Goal: Find specific page/section: Find specific page/section

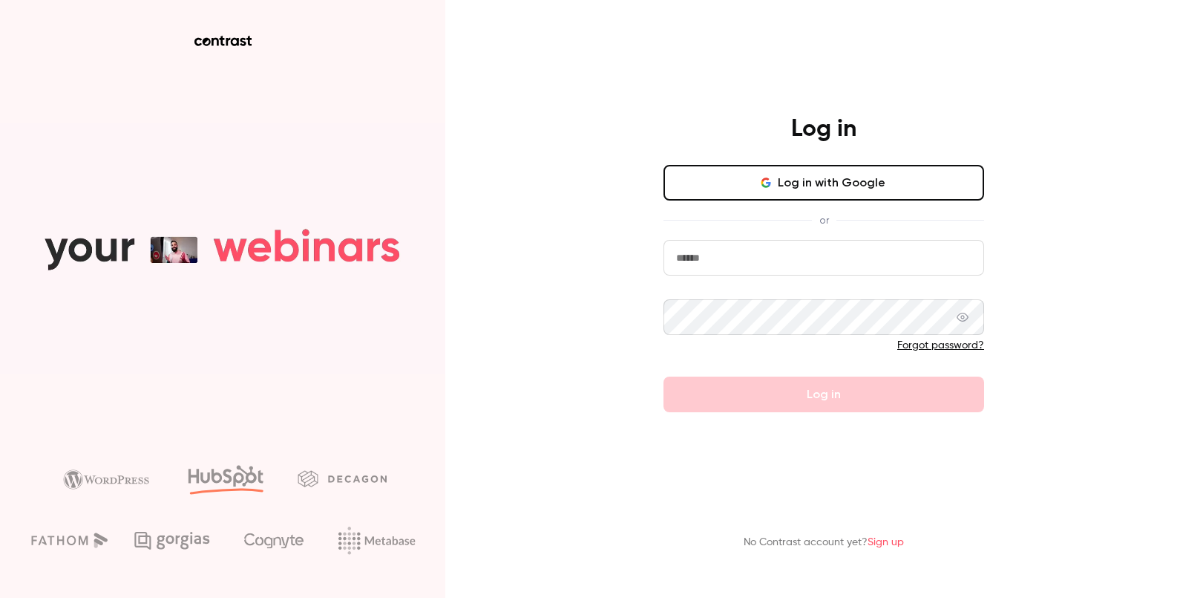
type input "**********"
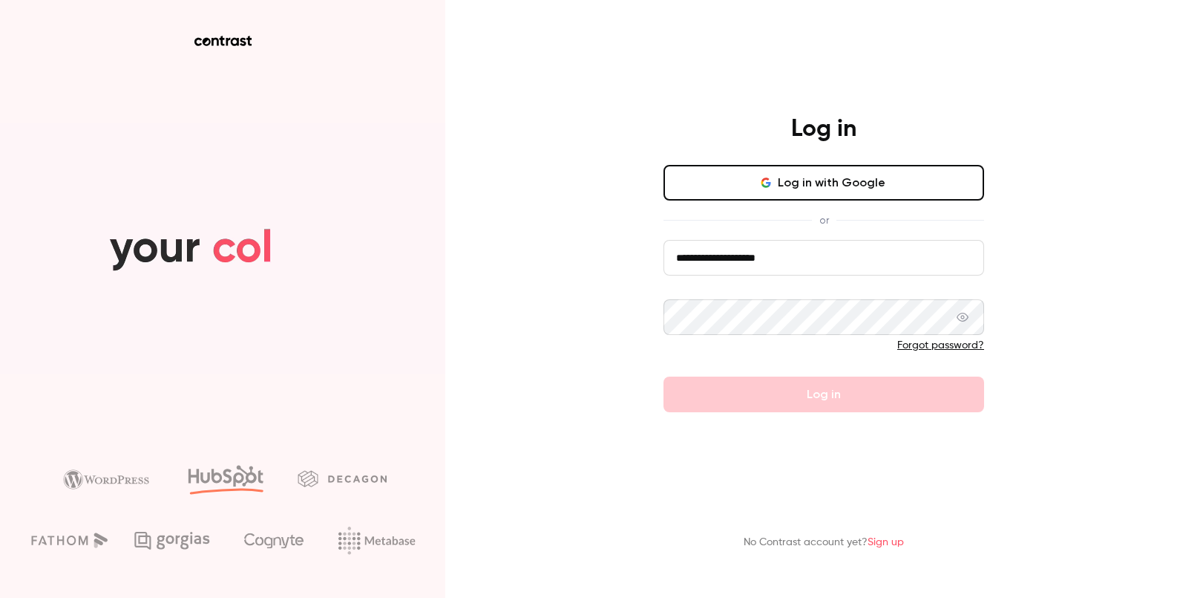
click at [779, 385] on form "**********" at bounding box center [824, 326] width 321 height 172
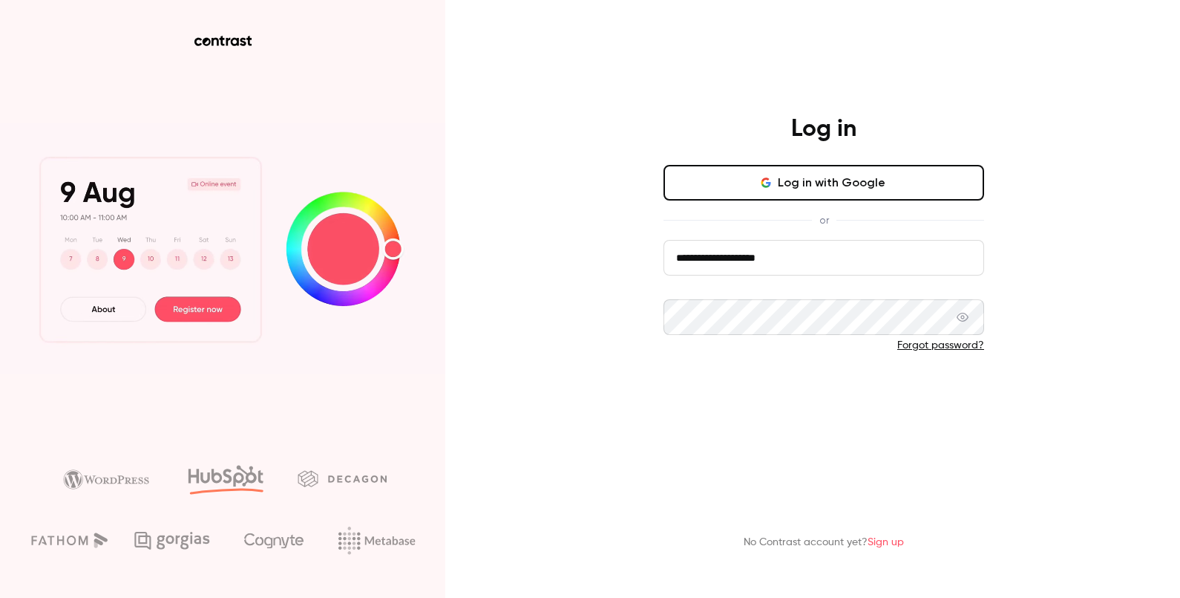
click at [803, 392] on button "Log in" at bounding box center [824, 394] width 321 height 36
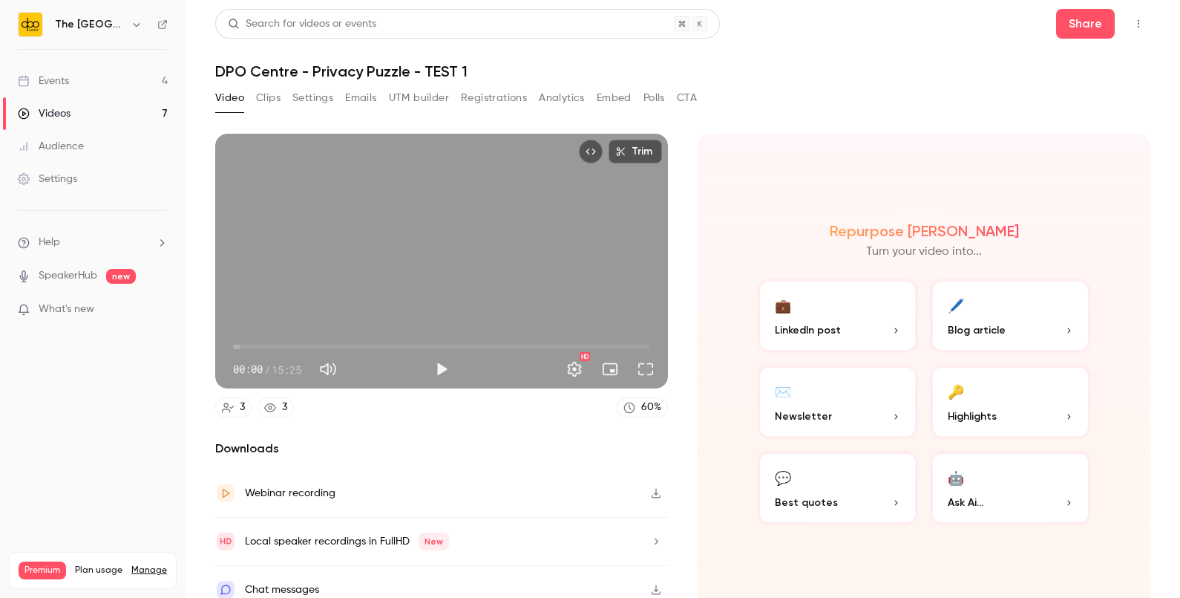
click at [89, 71] on link "Events 4" at bounding box center [93, 81] width 186 height 33
